Goal: Transaction & Acquisition: Purchase product/service

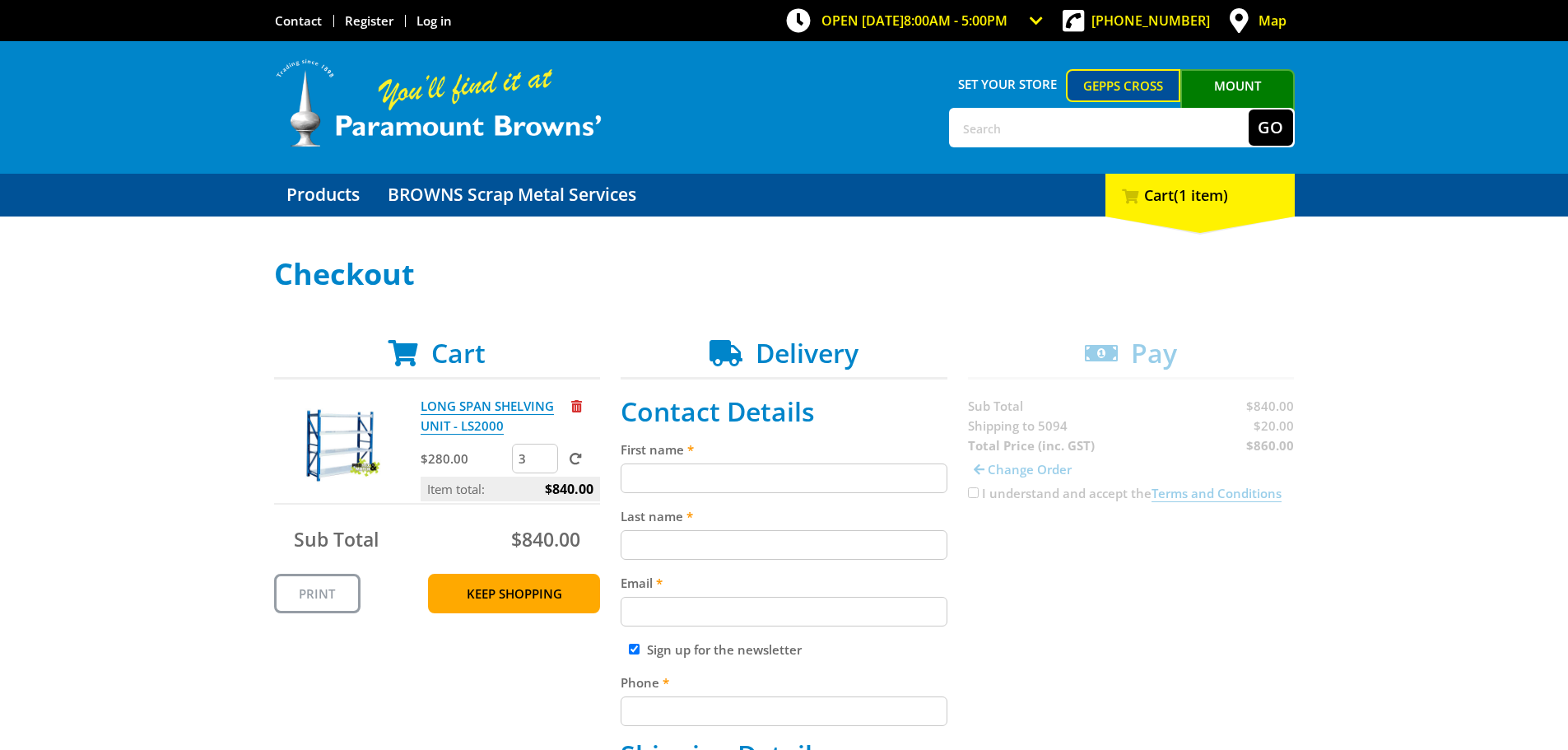
click at [647, 476] on input "First name" at bounding box center [784, 479] width 327 height 30
type input "Don"
type input "Rayment"
type input "[EMAIL_ADDRESS][DOMAIN_NAME]"
type input "0746563321"
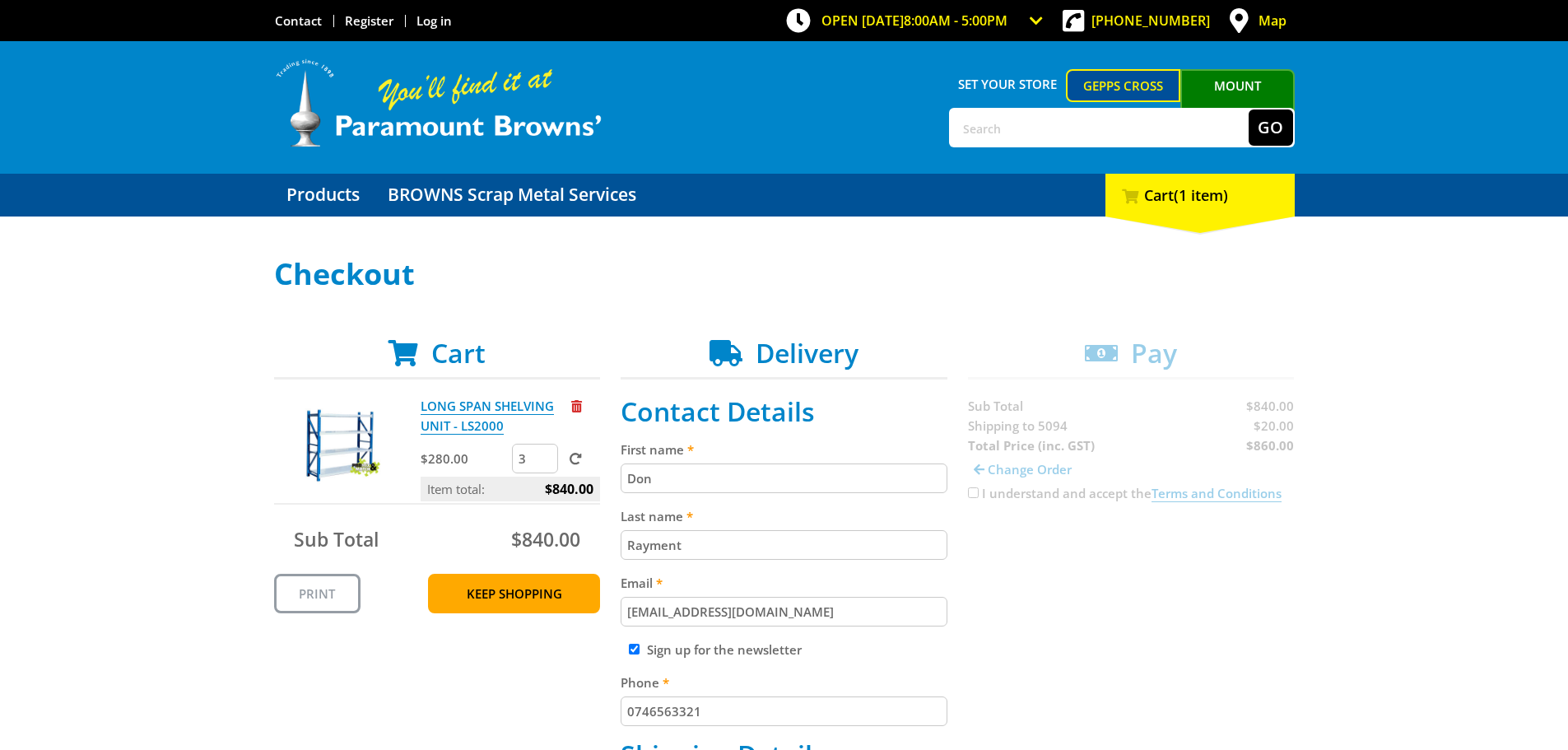
type input "Brook Pastoral Company [PERSON_NAME]"
type input "[PERSON_NAME], [STREET_ADDRESS]"
type input "[GEOGRAPHIC_DATA]"
select select "QLD"
click at [631, 650] on input "Sign up for the newsletter" at bounding box center [634, 649] width 11 height 11
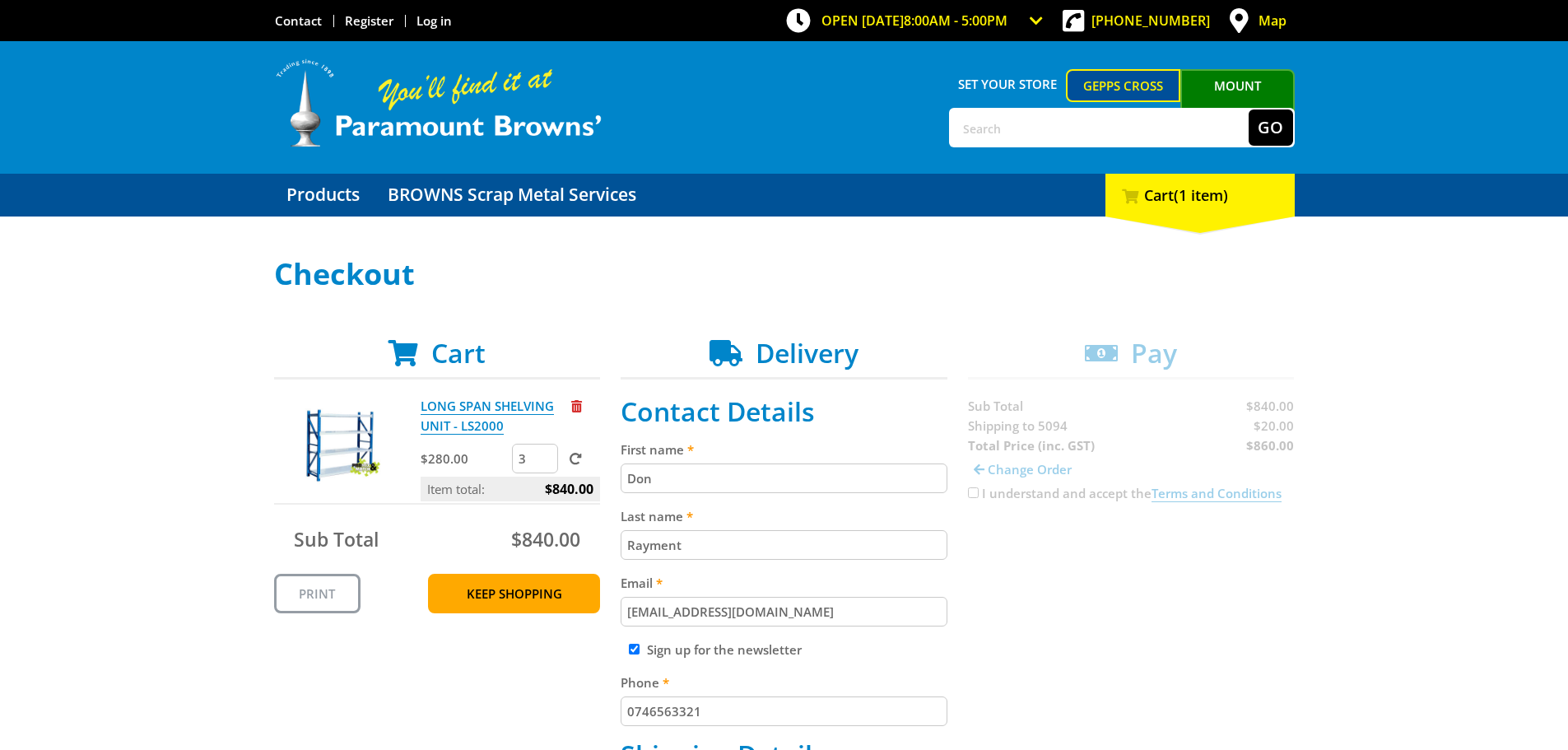
checkbox input "false"
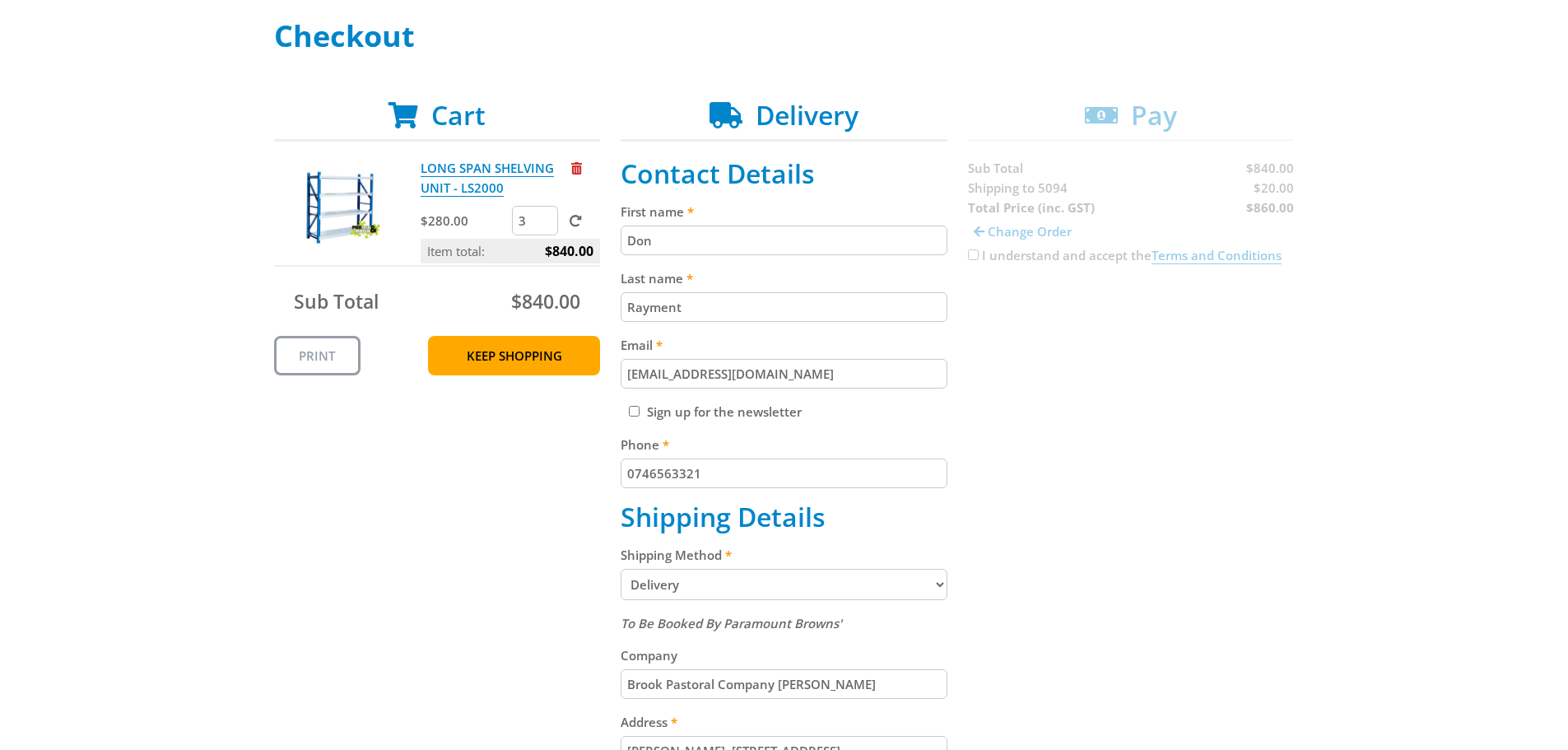
scroll to position [329, 0]
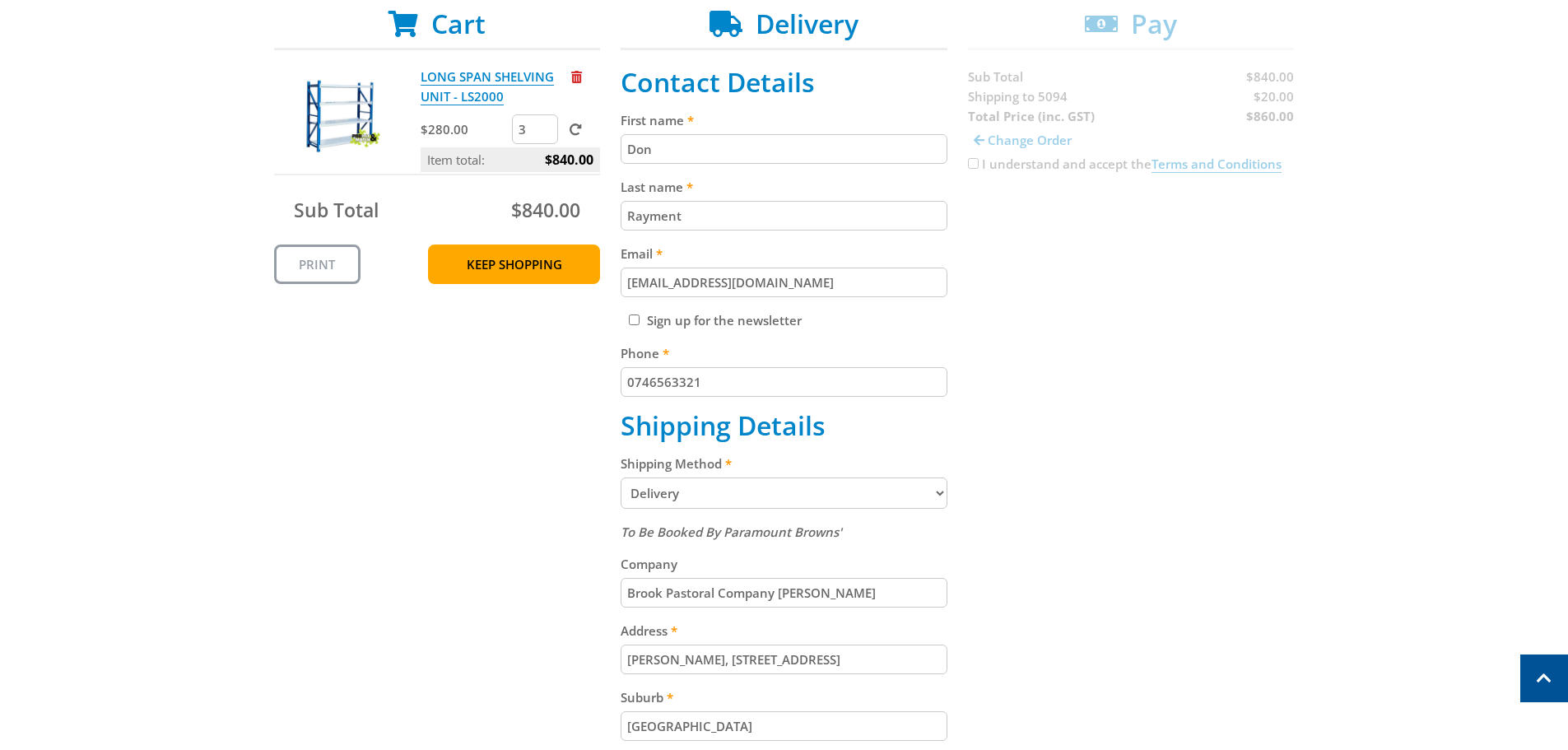
click at [939, 492] on select "Pickup from Gepps Cross Delivery" at bounding box center [784, 493] width 327 height 32
click at [621, 478] on select "Pickup from Gepps Cross Delivery" at bounding box center [784, 493] width 327 height 32
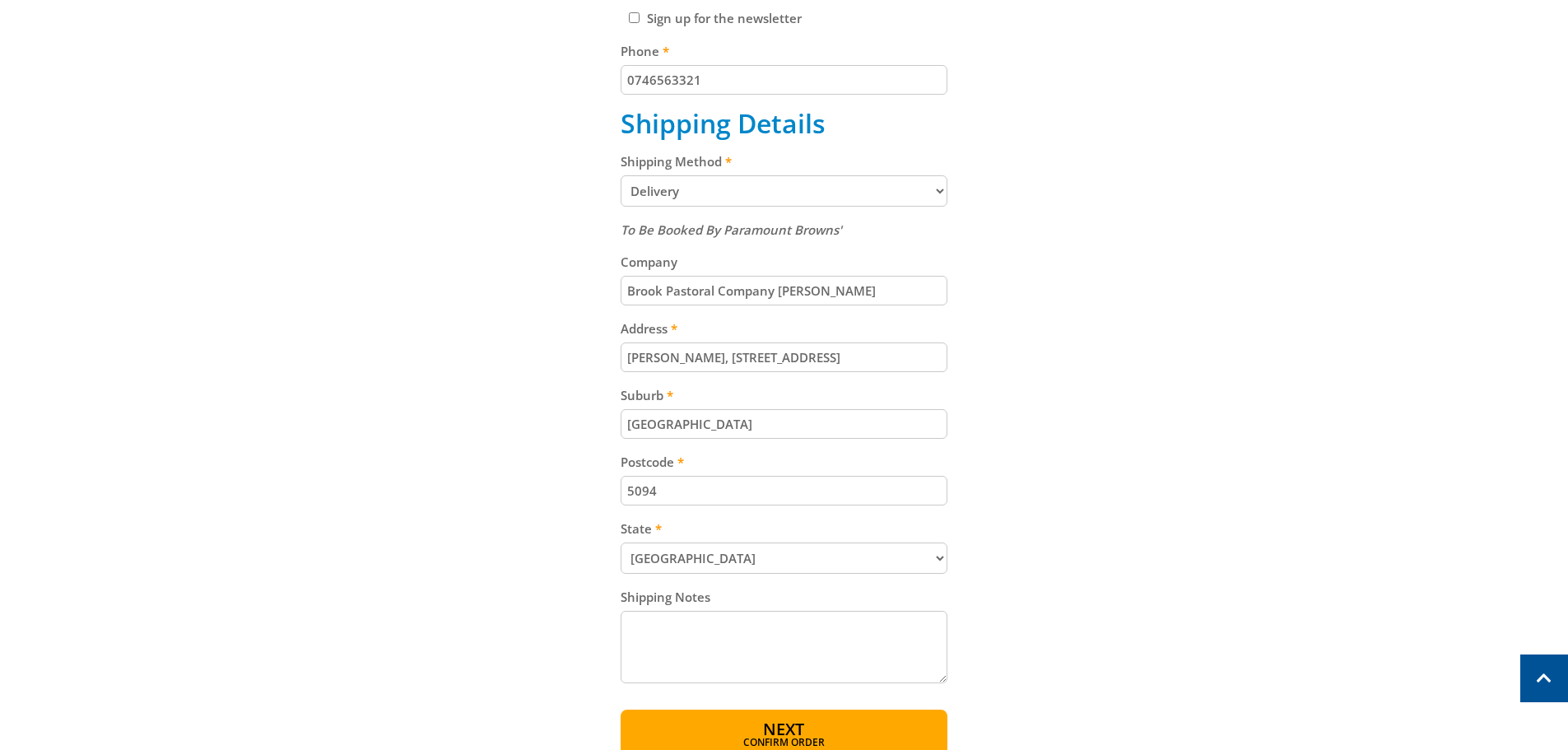
scroll to position [659, 0]
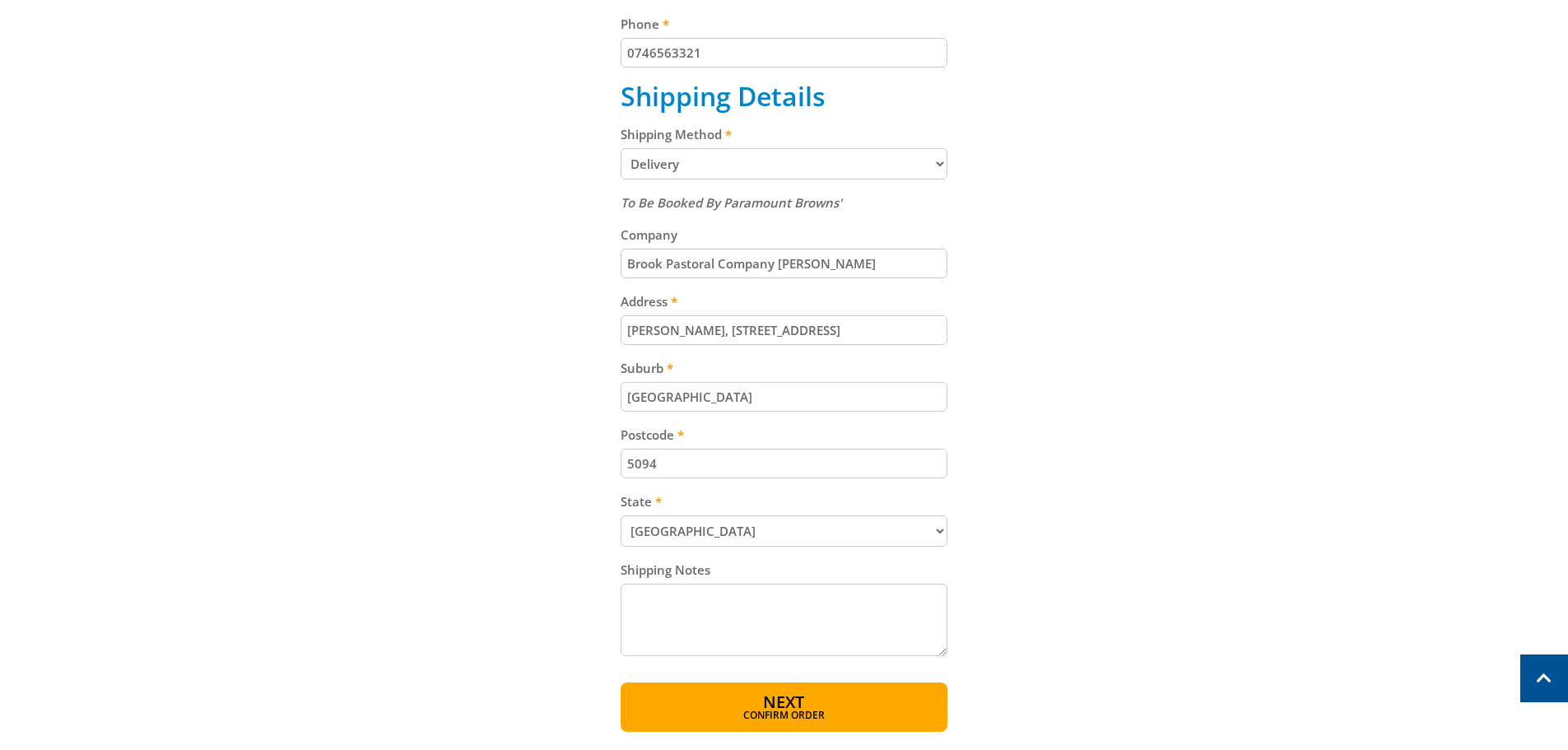
drag, startPoint x: 889, startPoint y: 331, endPoint x: 607, endPoint y: 333, distance: 282.0
click at [607, 333] on div "Cart LONG SPAN SHELVING UNIT - LS2000 $280.00 3 Item total: $840.00 Sub Total $…" at bounding box center [784, 205] width 1020 height 1053
type input "[STREET_ADDRESS]"
drag, startPoint x: 689, startPoint y: 397, endPoint x: 575, endPoint y: 401, distance: 114.1
click at [575, 401] on div "Cart LONG SPAN SHELVING UNIT - LS2000 $280.00 3 Item total: $840.00 Sub Total $…" at bounding box center [784, 205] width 1020 height 1053
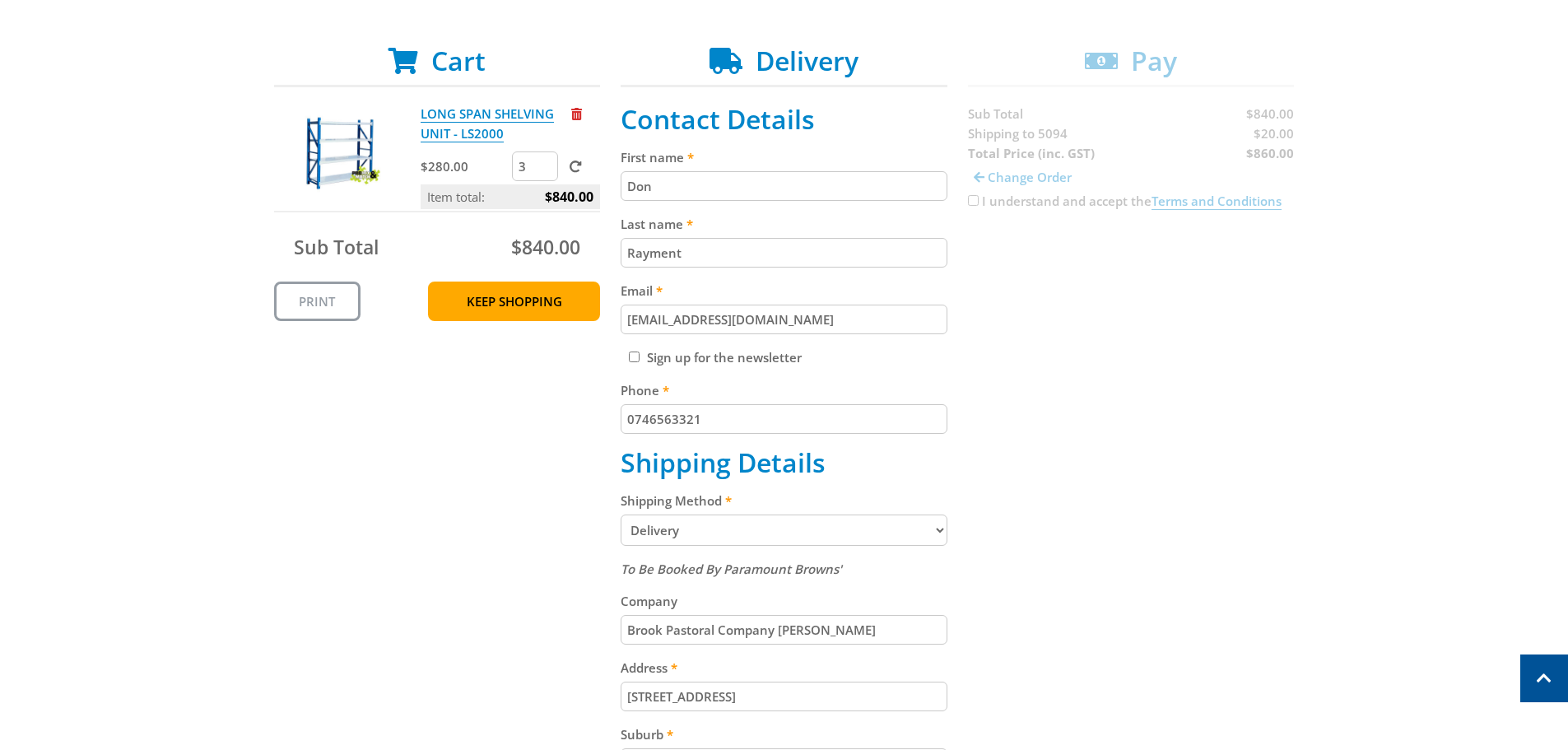
scroll to position [193, 0]
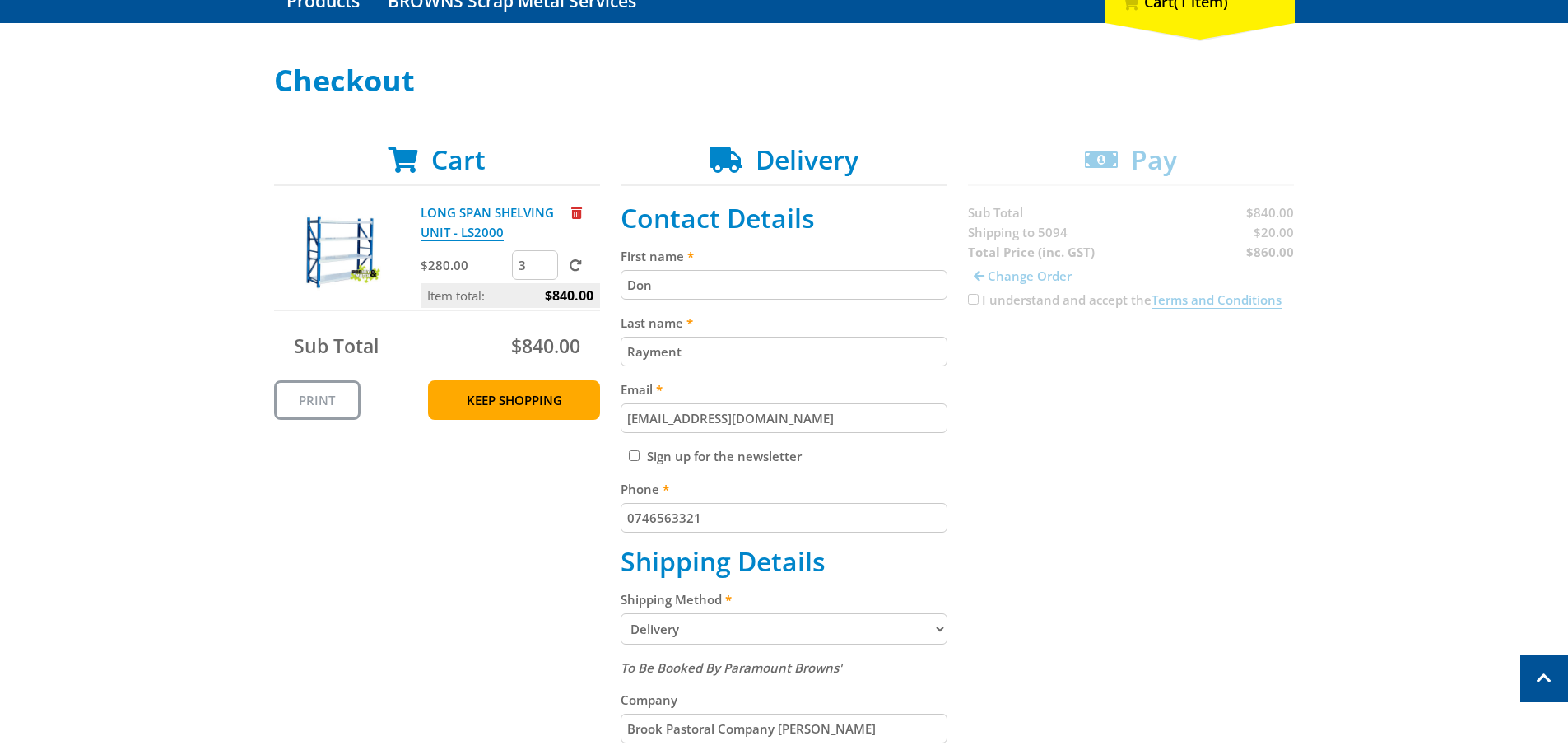
type input "DRY CREEK"
click at [971, 299] on div "Cart LONG SPAN SHELVING UNIT - LS2000 $280.00 3 Item total: $840.00 Sub Total $…" at bounding box center [784, 670] width 1020 height 1053
drag, startPoint x: 700, startPoint y: 514, endPoint x: 520, endPoint y: 530, distance: 180.7
click at [520, 530] on div "Cart LONG SPAN SHELVING UNIT - LS2000 $280.00 3 Item total: $840.00 Sub Total $…" at bounding box center [784, 670] width 1020 height 1053
type input "0427300489"
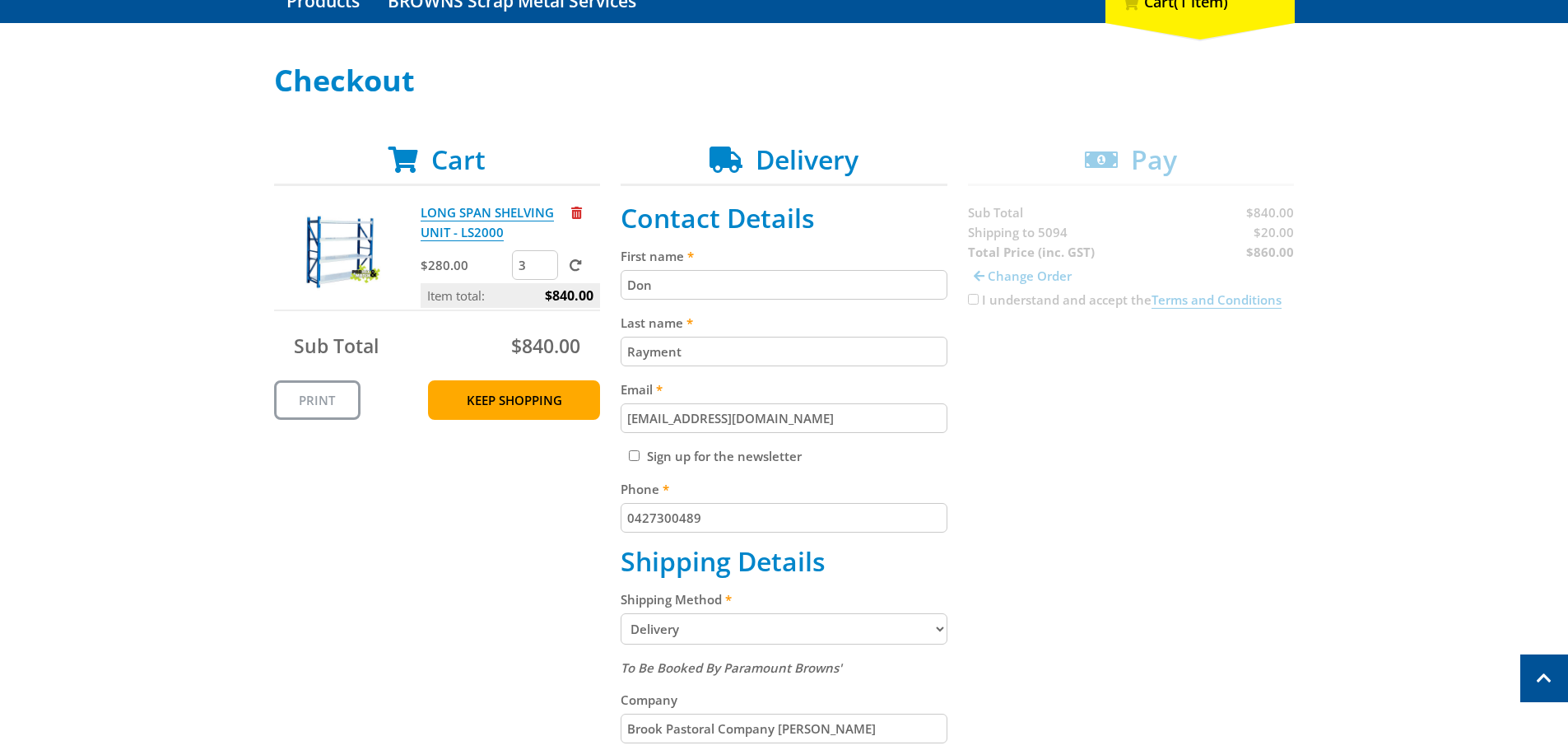
click at [457, 534] on div "Cart LONG SPAN SHELVING UNIT - LS2000 $280.00 3 Item total: $840.00 Sub Total $…" at bounding box center [784, 670] width 1020 height 1053
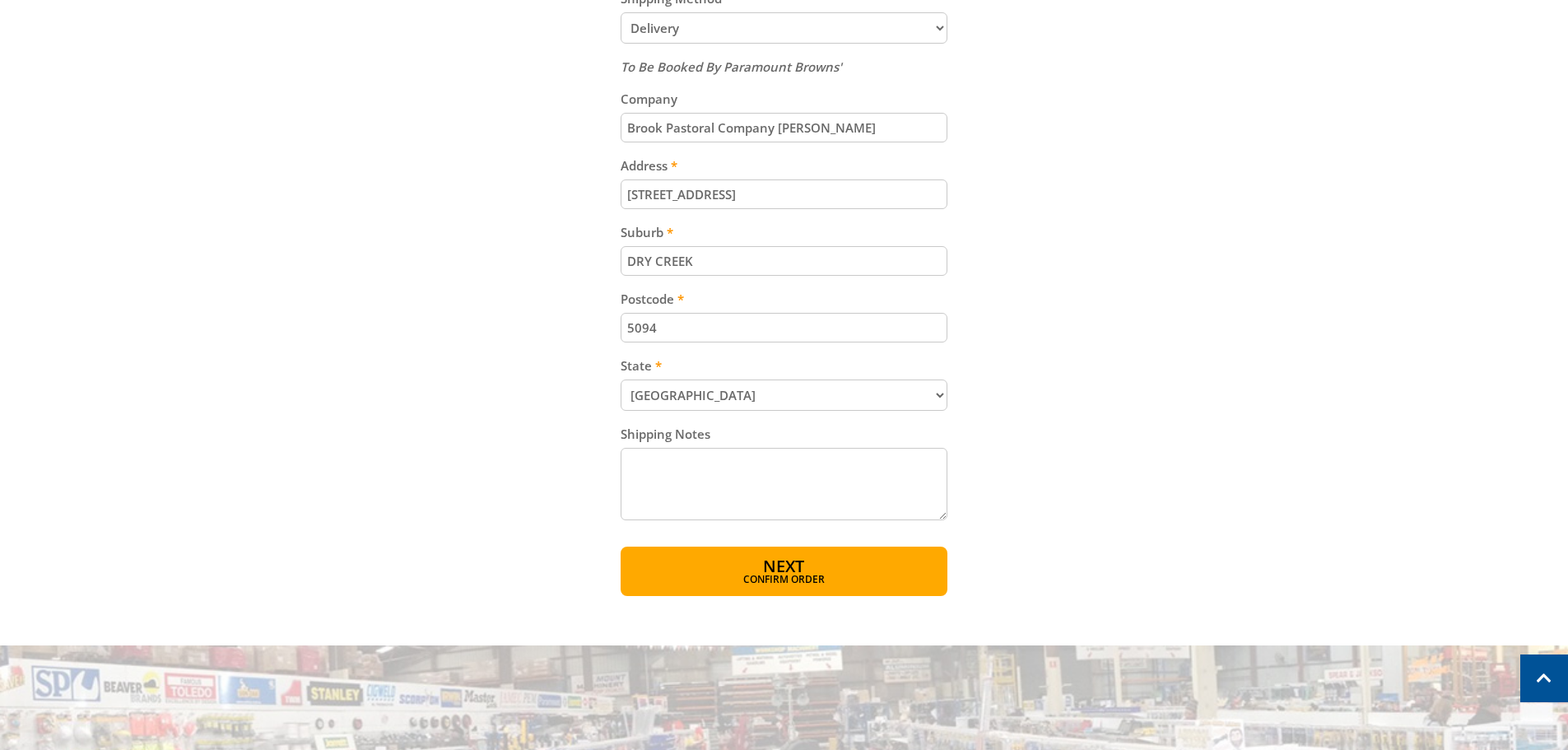
scroll to position [852, 0]
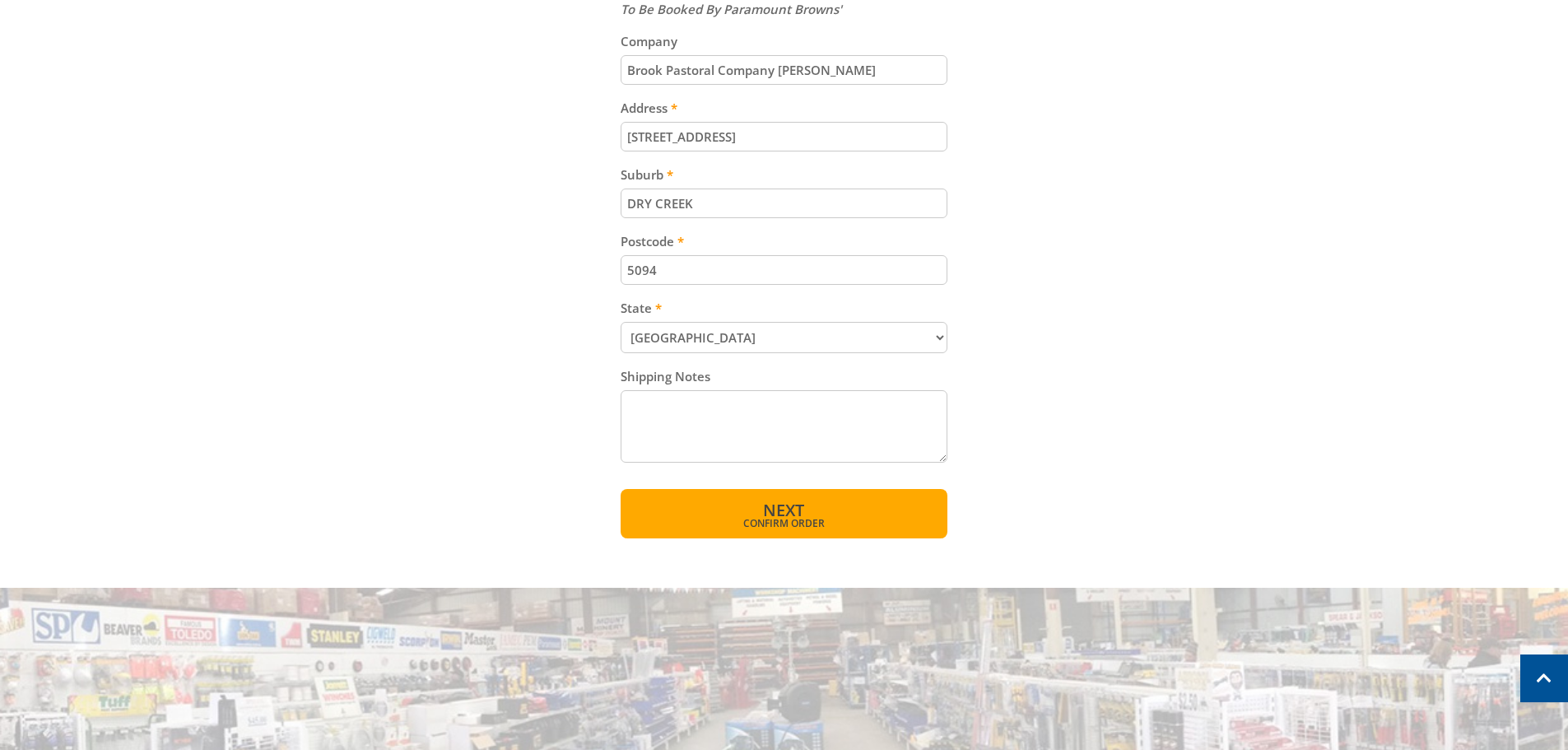
click at [777, 518] on span "Confirm order" at bounding box center [784, 523] width 256 height 10
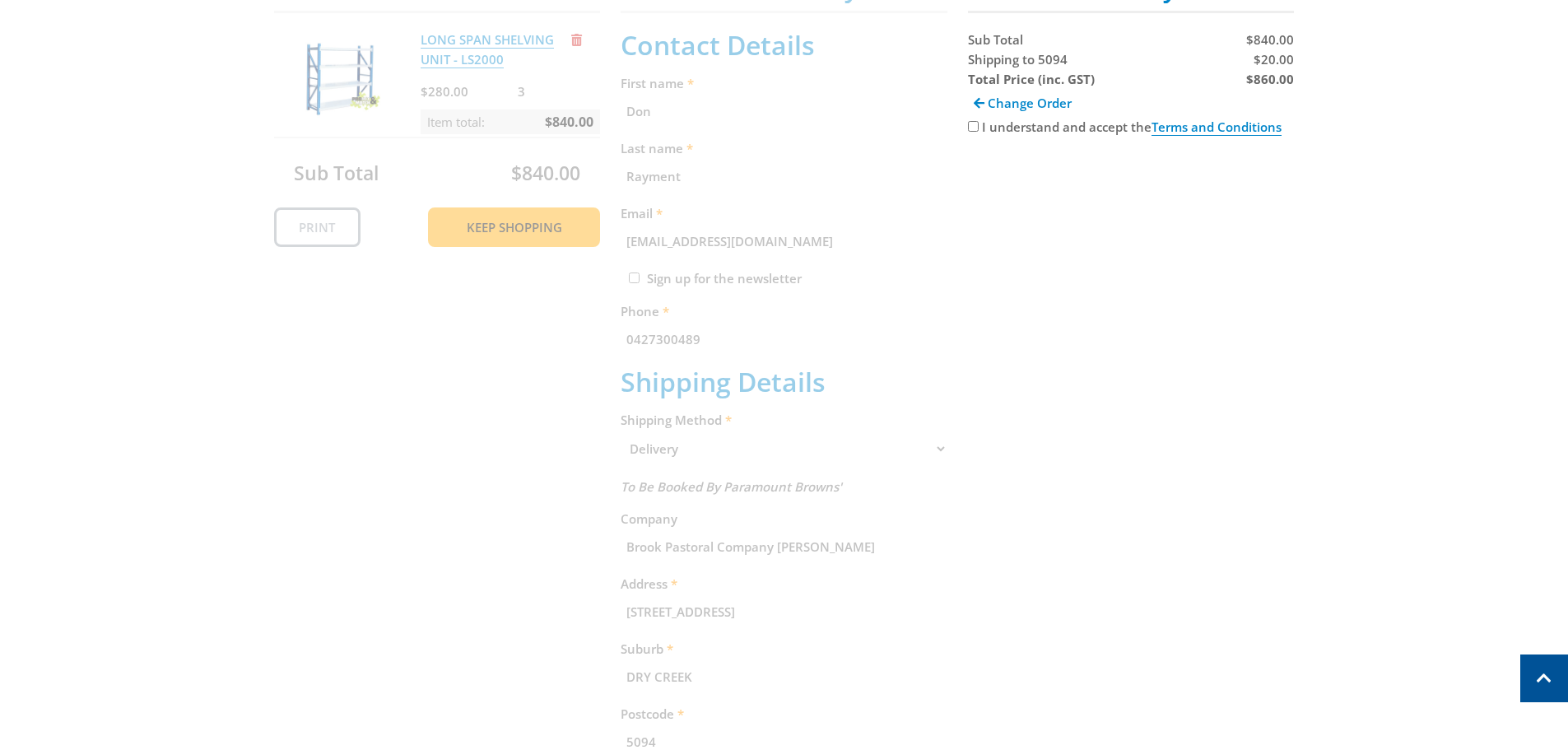
scroll to position [338, 0]
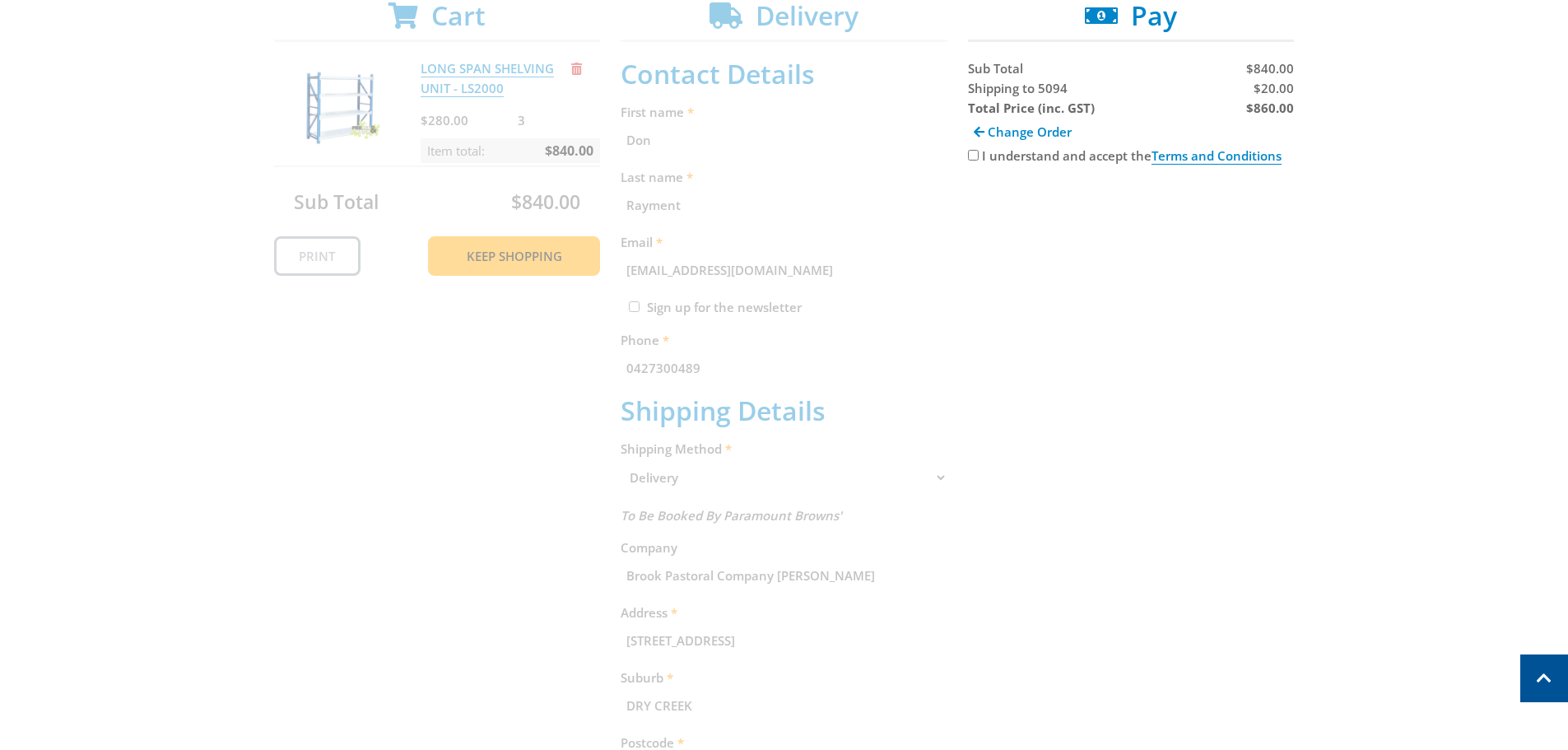
click at [977, 158] on input "I understand and accept the Terms and Conditions" at bounding box center [973, 155] width 11 height 11
checkbox input "true"
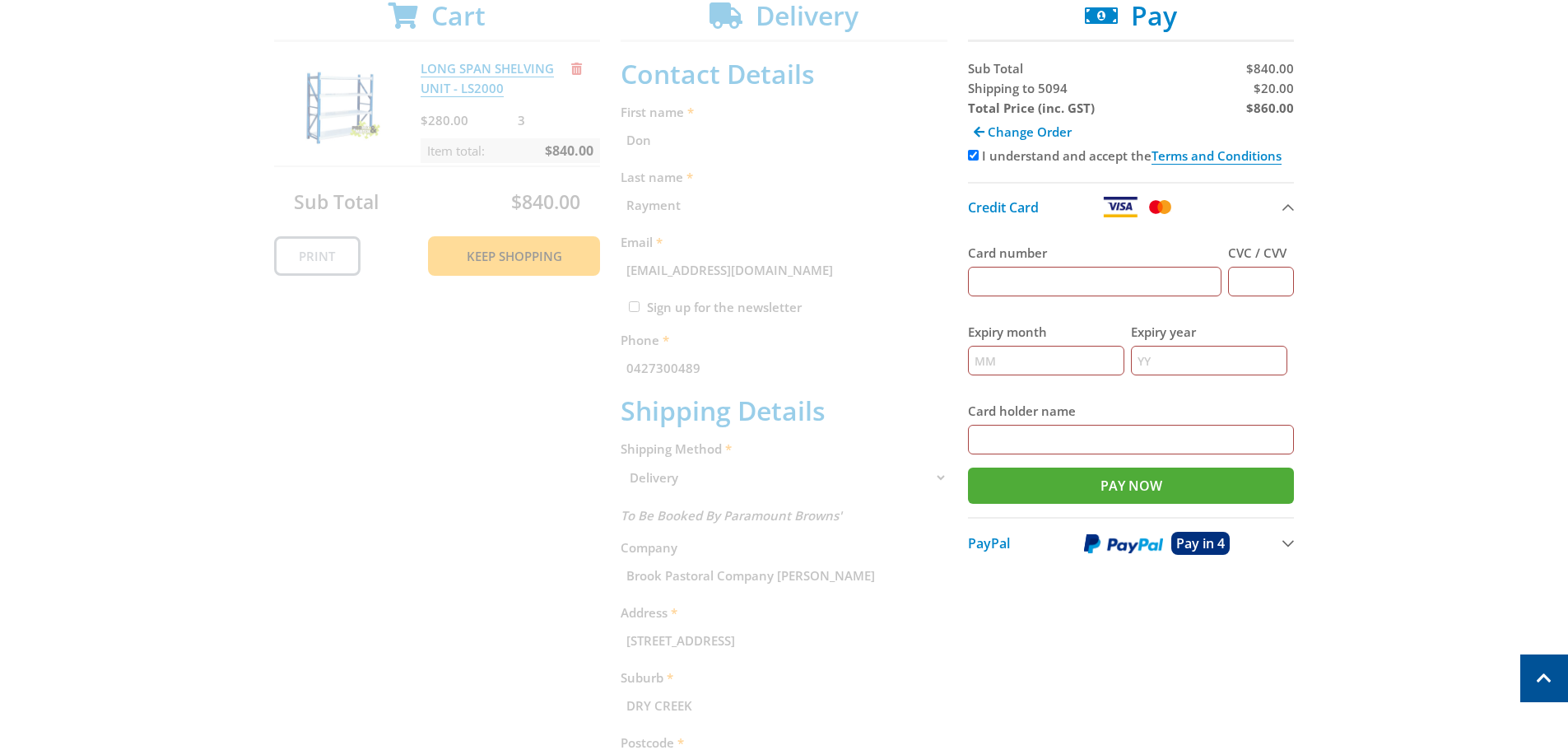
click at [1054, 285] on input "Card number" at bounding box center [1095, 281] width 255 height 30
type input "[CREDIT_CARD_NUMBER]"
click at [1254, 271] on input "CVC / CVV" at bounding box center [1261, 281] width 65 height 30
type input "317"
click at [1030, 355] on input "Expiry month" at bounding box center [1046, 361] width 157 height 30
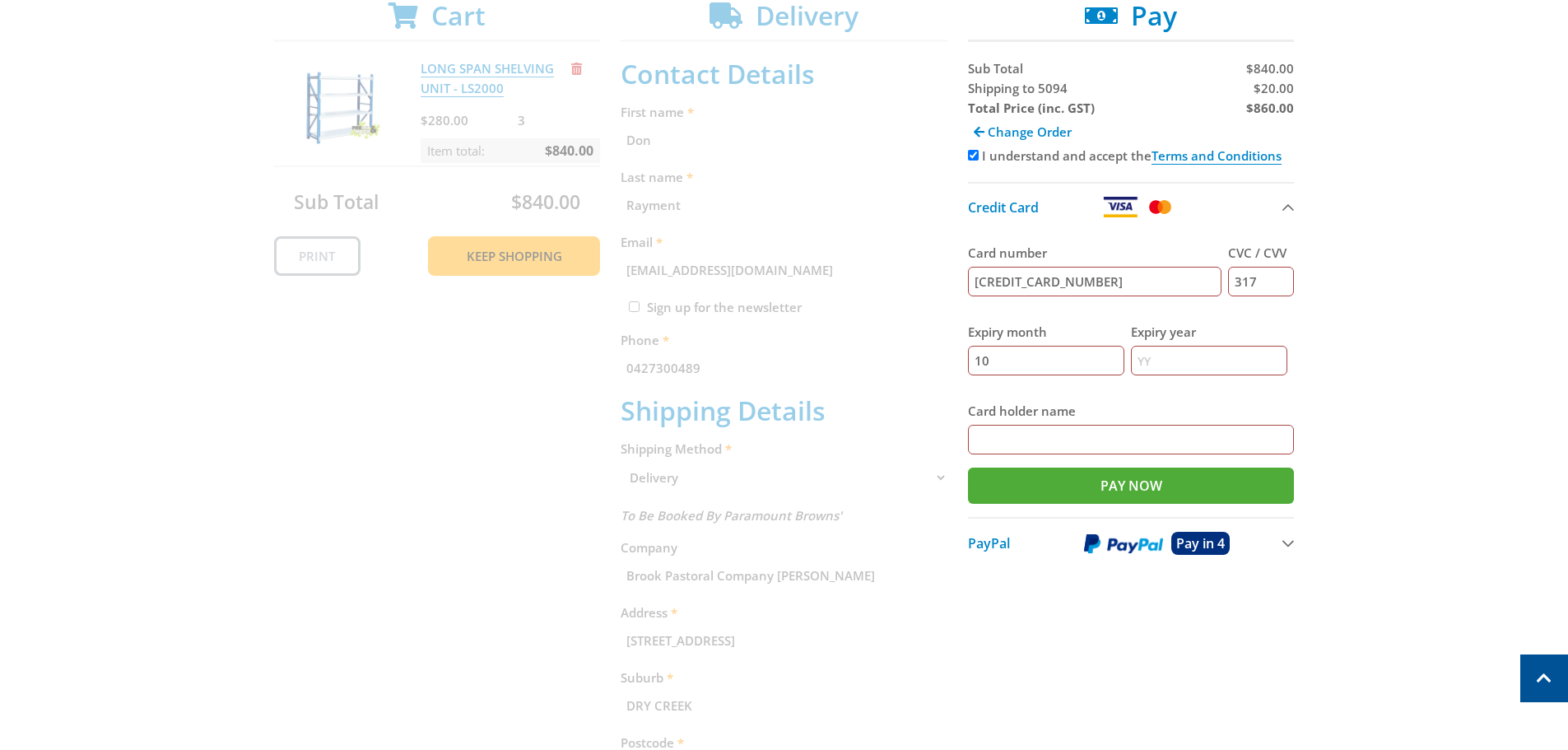
type input "10"
click at [1181, 363] on input "Expiry year" at bounding box center [1209, 361] width 157 height 30
type input "25"
click at [1038, 425] on input "Card holder name" at bounding box center [1131, 440] width 327 height 30
type input "BROOK PASTORAL CO [PERSON_NAME]"
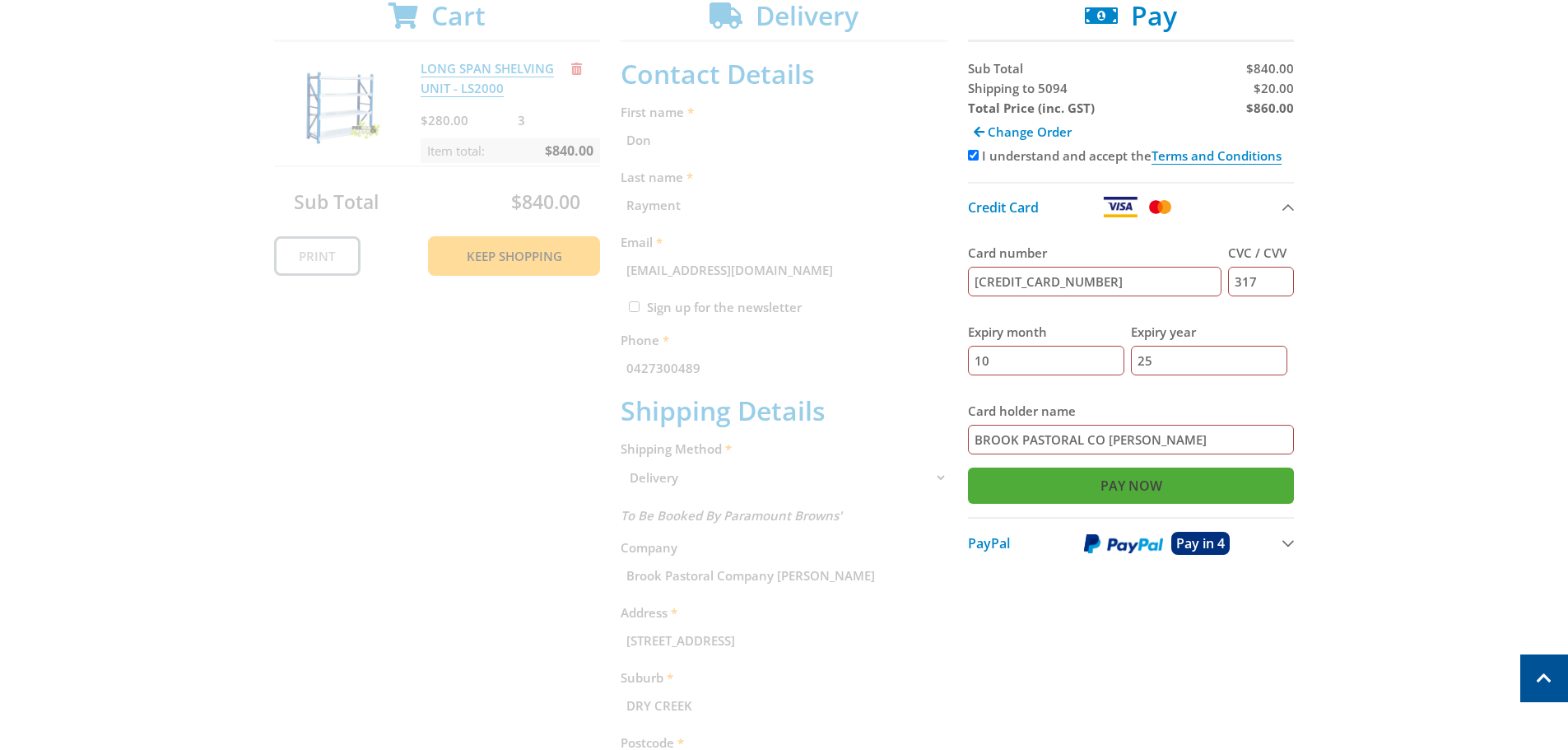
click at [1131, 485] on input "Pay Now" at bounding box center [1131, 485] width 327 height 37
type input "Paying..."
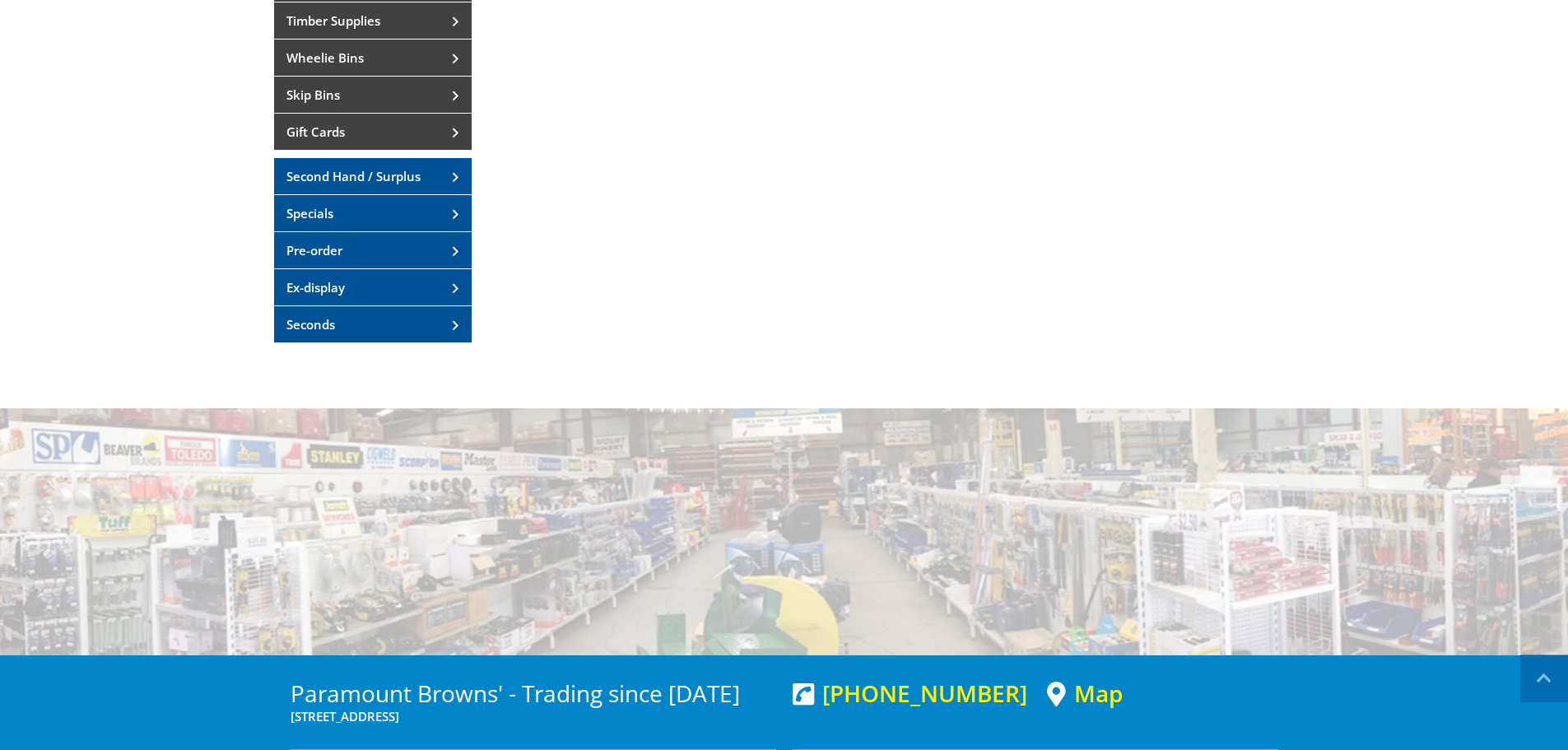
scroll to position [494, 0]
